Goal: Information Seeking & Learning: Learn about a topic

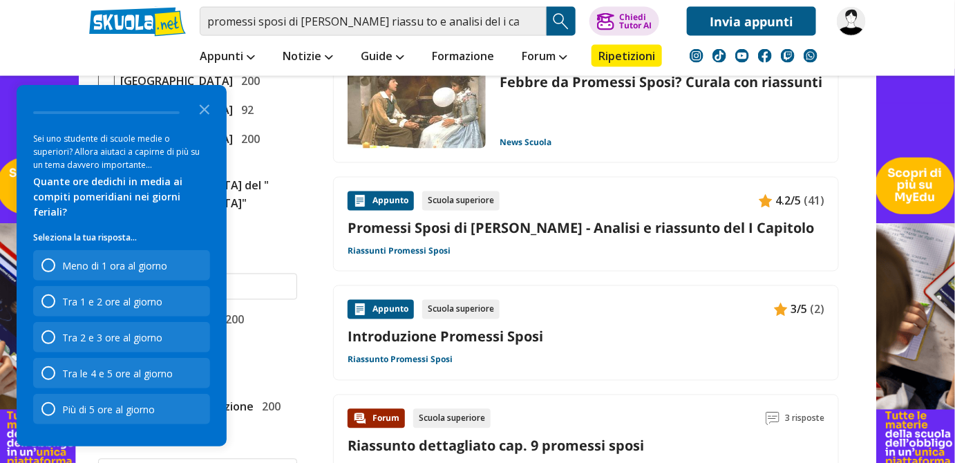
scroll to position [689, 0]
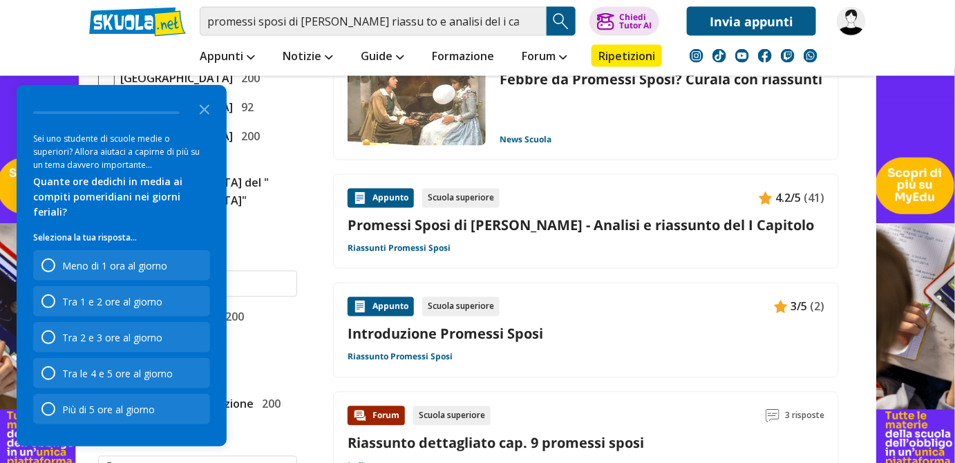
click at [488, 221] on link "Promessi Sposi di Alessandro Manzoni - Analisi e riassunto del I Capitolo" at bounding box center [586, 225] width 477 height 19
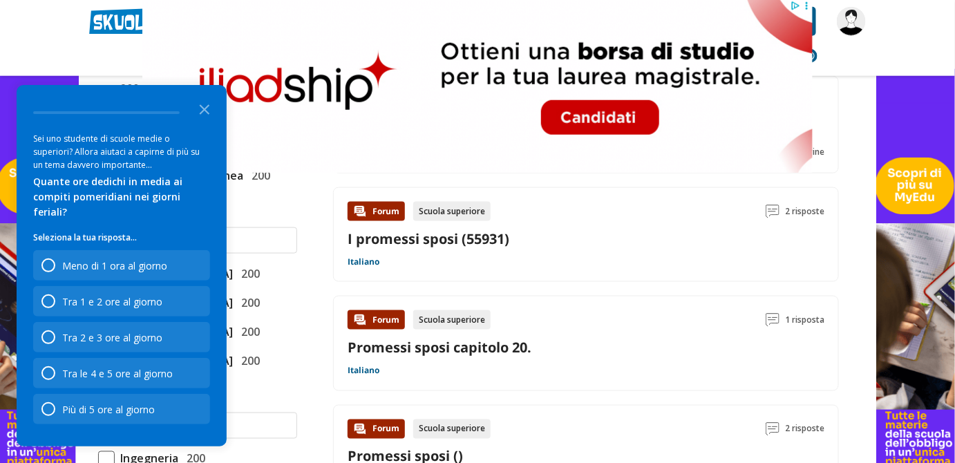
scroll to position [477, 0]
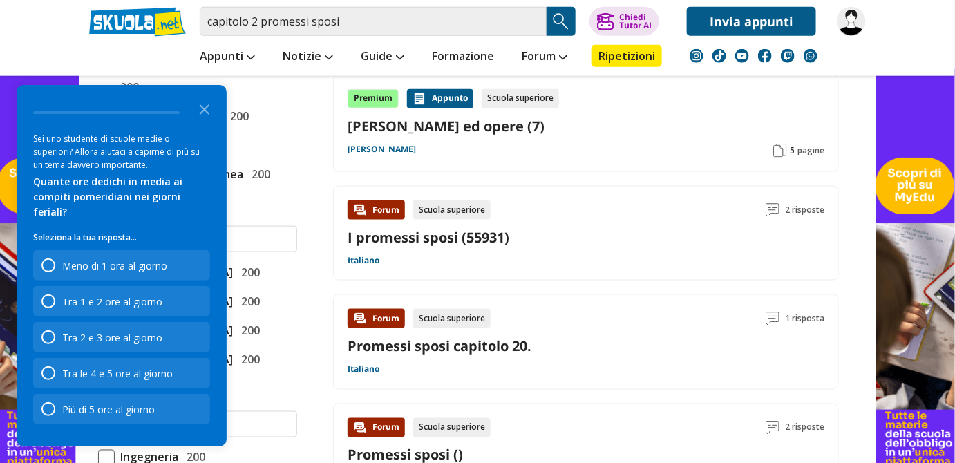
click at [450, 232] on link "I promessi sposi (55931)" at bounding box center [429, 237] width 162 height 19
click at [34, 91] on img at bounding box center [29, 253] width 95 height 506
